Goal: Transaction & Acquisition: Purchase product/service

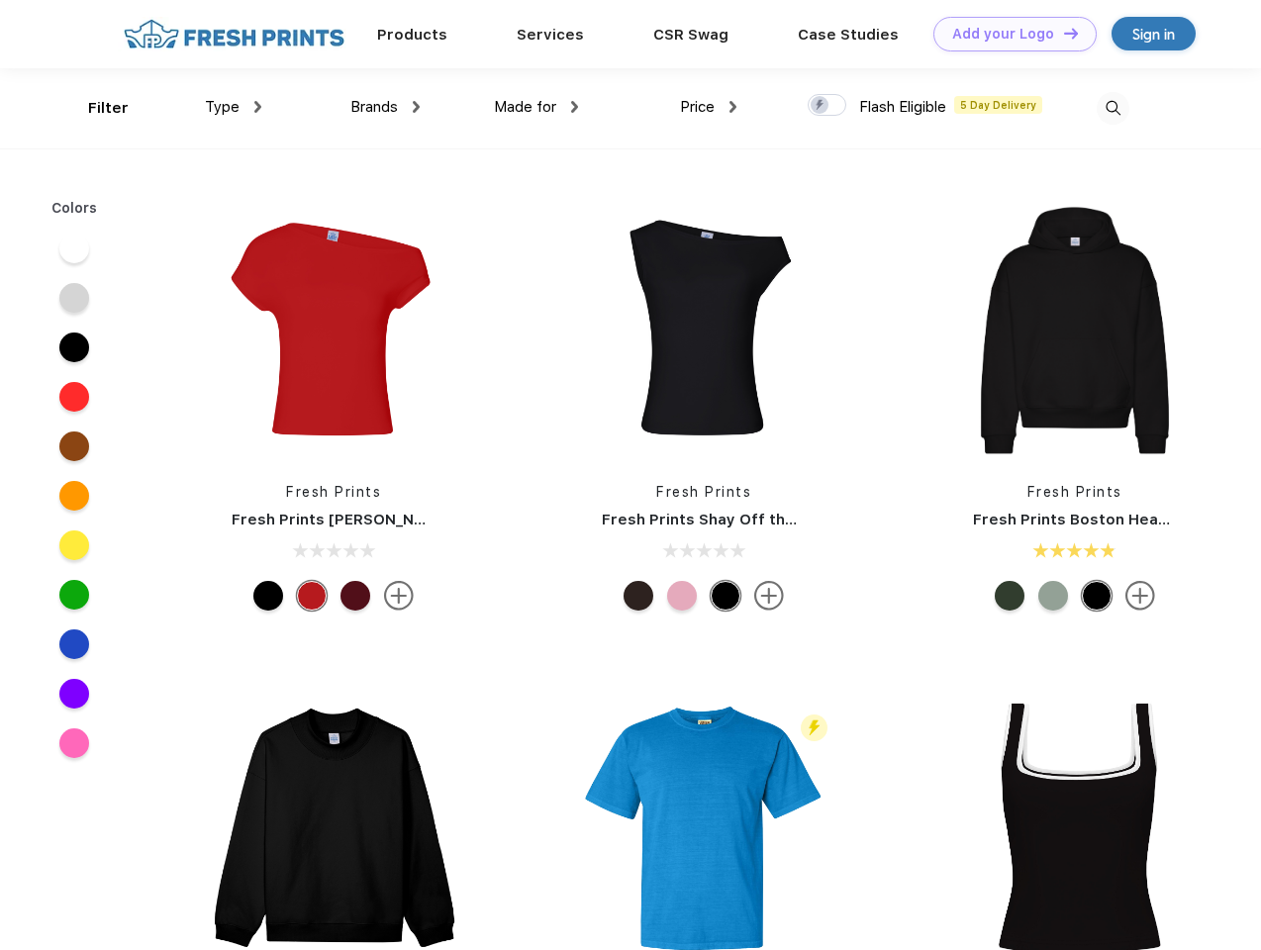
click at [1008, 34] on link "Add your Logo Design Tool" at bounding box center [1014, 34] width 163 height 35
click at [0, 0] on div "Design Tool" at bounding box center [0, 0] width 0 height 0
click at [1062, 33] on link "Add your Logo Design Tool" at bounding box center [1014, 34] width 163 height 35
click at [95, 108] on div "Filter" at bounding box center [108, 108] width 41 height 23
click at [234, 107] on span "Type" at bounding box center [222, 107] width 35 height 18
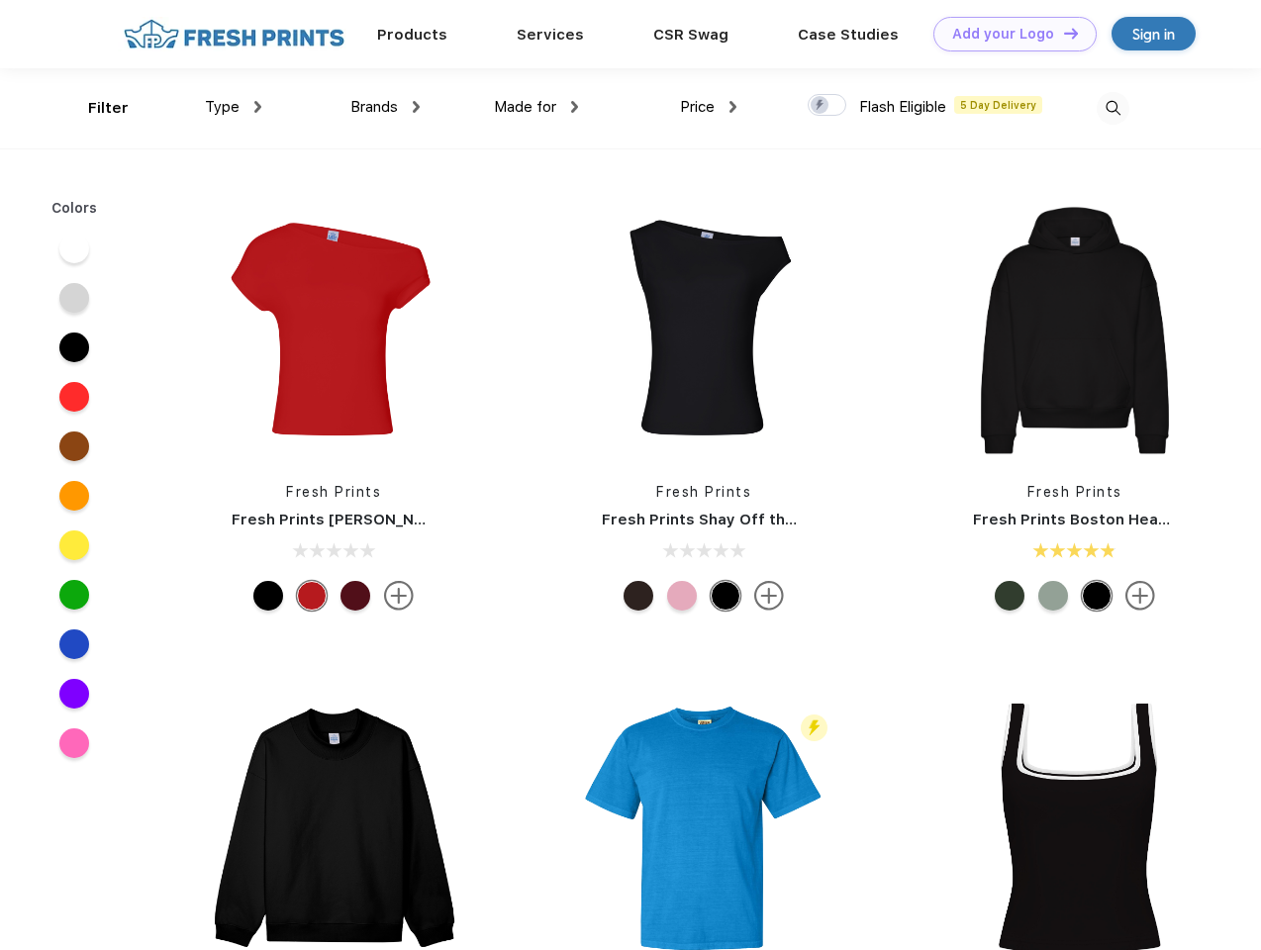
click at [385, 107] on span "Brands" at bounding box center [374, 107] width 48 height 18
click at [537, 107] on span "Made for" at bounding box center [525, 107] width 62 height 18
click at [709, 107] on span "Price" at bounding box center [697, 107] width 35 height 18
click at [828, 106] on div at bounding box center [827, 105] width 39 height 22
click at [821, 106] on input "checkbox" at bounding box center [814, 99] width 13 height 13
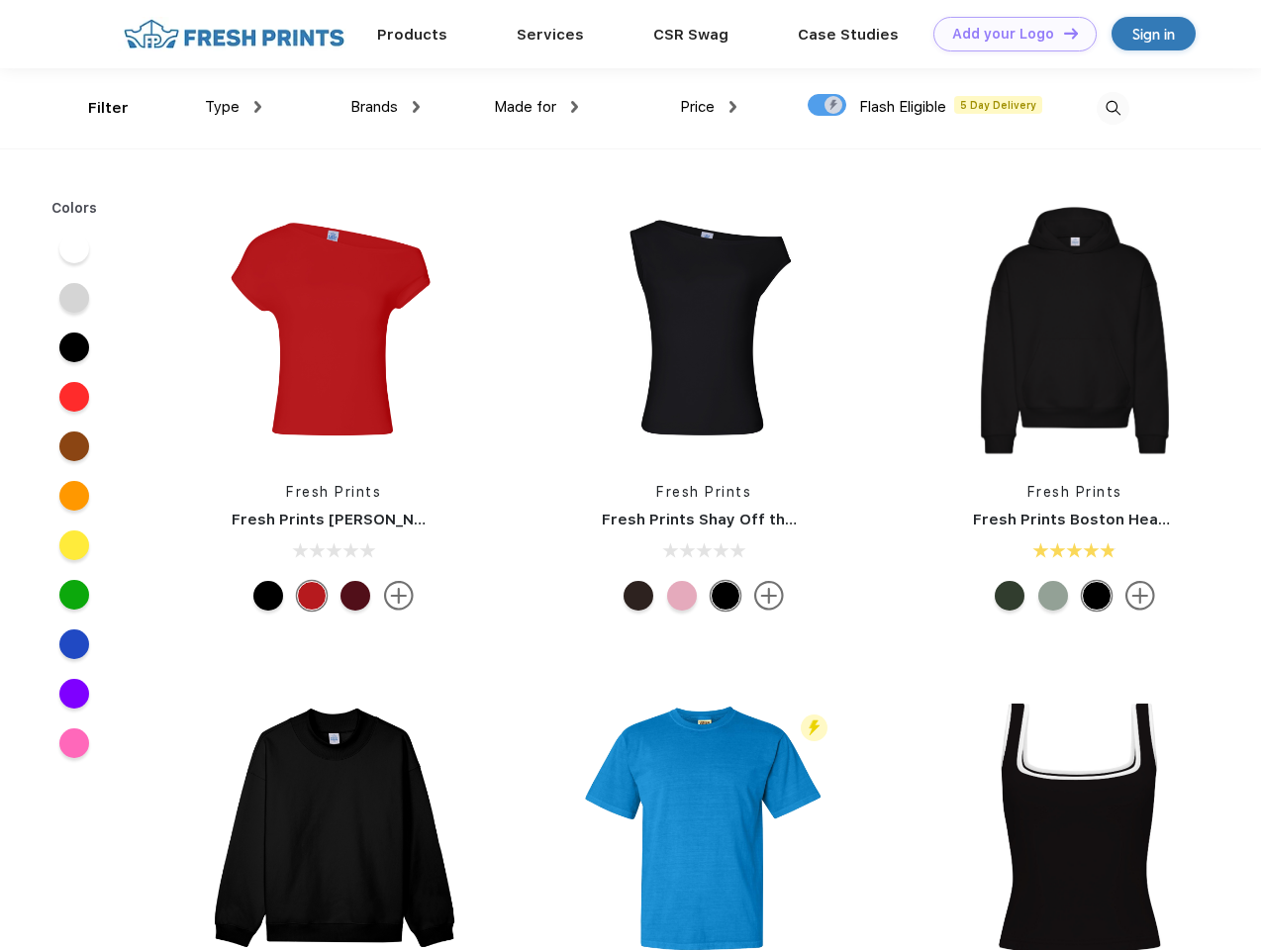
click at [1113, 108] on img at bounding box center [1113, 108] width 33 height 33
